Goal: Task Accomplishment & Management: Manage account settings

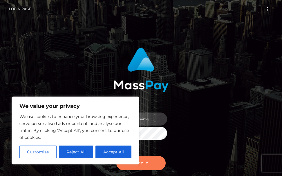
type input "terry.cope2"
click at [150, 164] on button "Sign in" at bounding box center [140, 163] width 49 height 14
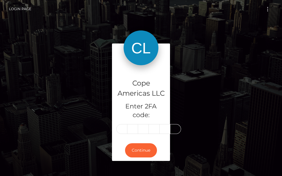
type input "5"
type input "8"
type input "4"
type input "7"
type input "2"
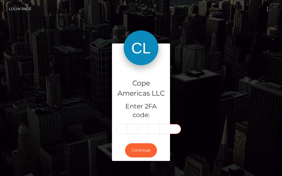
type input "5"
